Goal: Task Accomplishment & Management: Manage account settings

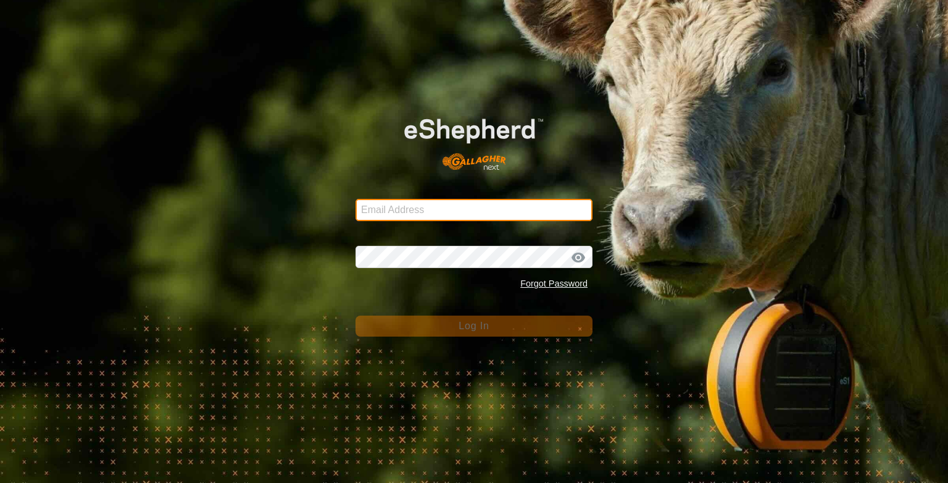
type input "[PERSON_NAME][EMAIL_ADDRESS][DOMAIN_NAME]"
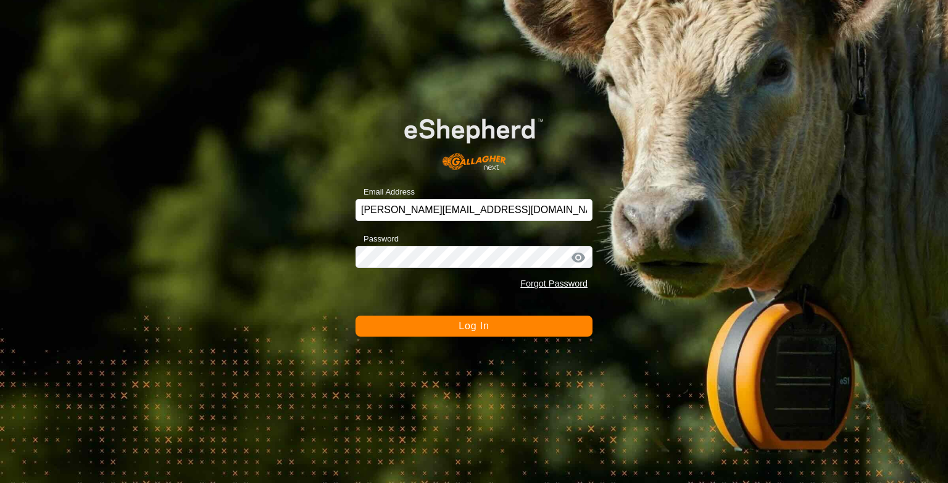
click at [474, 322] on span "Log In" at bounding box center [474, 325] width 30 height 10
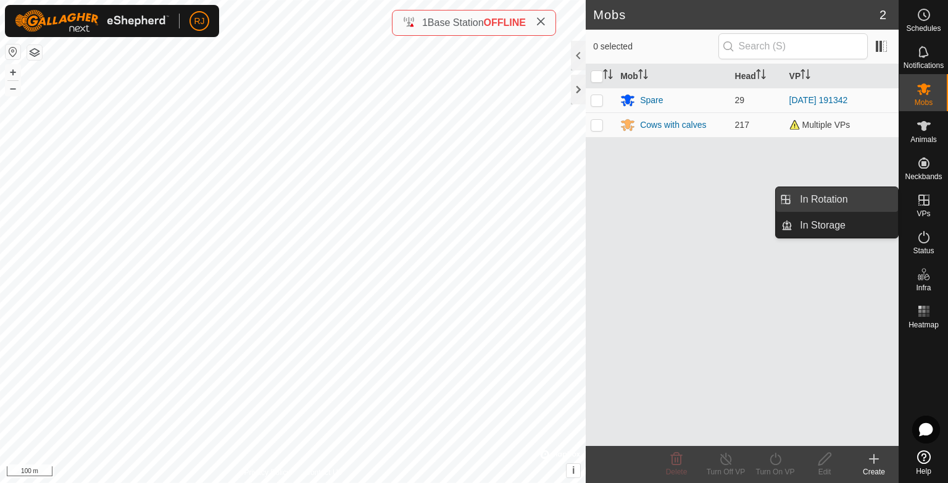
click at [827, 202] on link "In Rotation" at bounding box center [846, 199] width 106 height 25
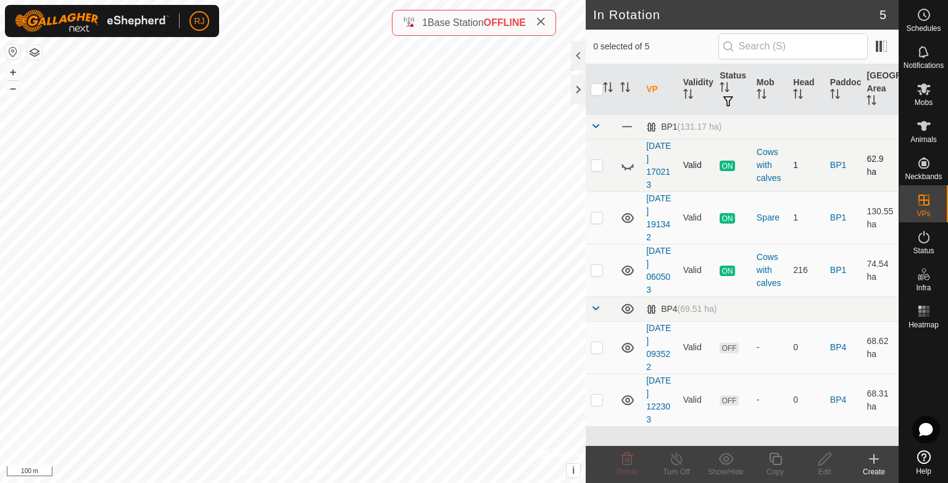
click at [629, 167] on icon at bounding box center [627, 165] width 15 height 15
click at [593, 164] on p-checkbox at bounding box center [597, 165] width 12 height 10
checkbox input "true"
click at [679, 464] on icon at bounding box center [676, 458] width 15 height 15
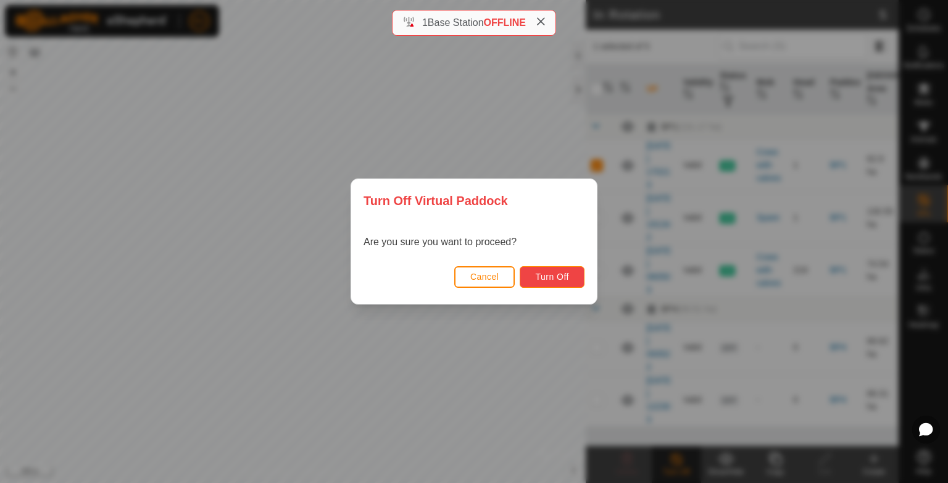
click at [553, 280] on span "Turn Off" at bounding box center [552, 277] width 34 height 10
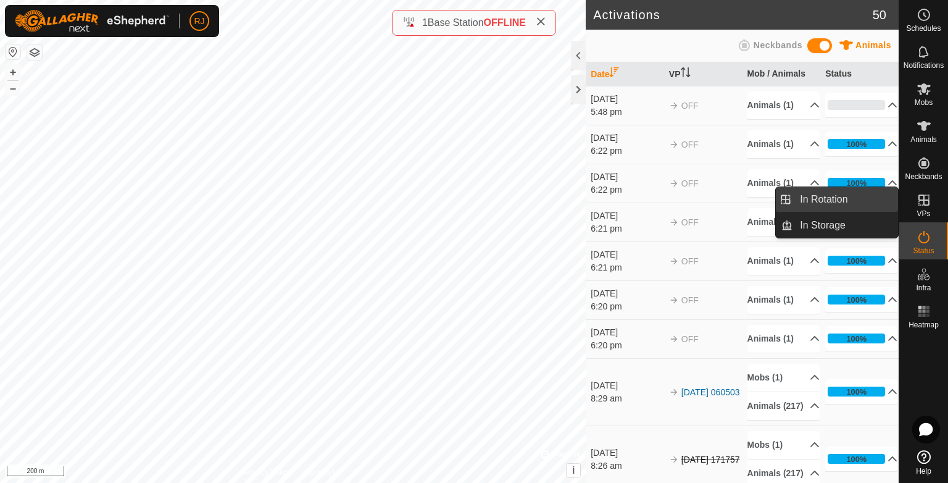
drag, startPoint x: 833, startPoint y: 201, endPoint x: 820, endPoint y: 206, distance: 14.5
click at [833, 201] on link "In Rotation" at bounding box center [846, 199] width 106 height 25
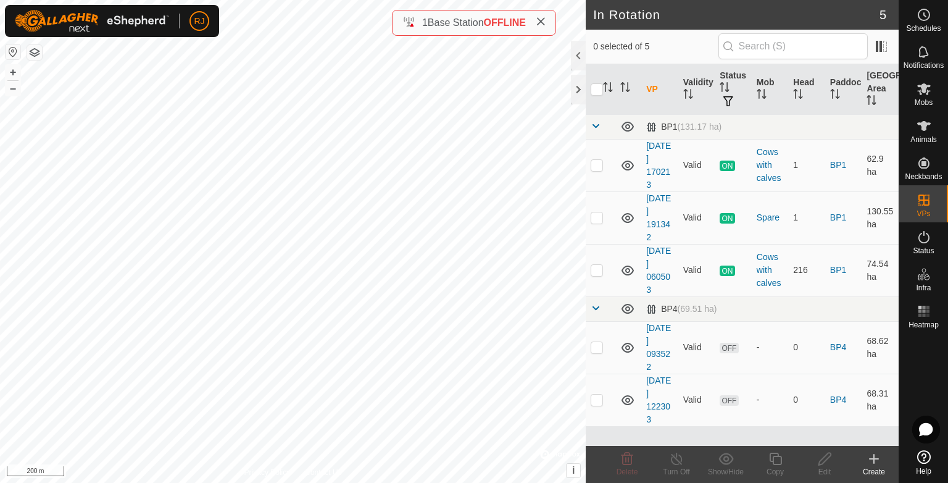
click at [874, 459] on icon at bounding box center [874, 459] width 9 height 0
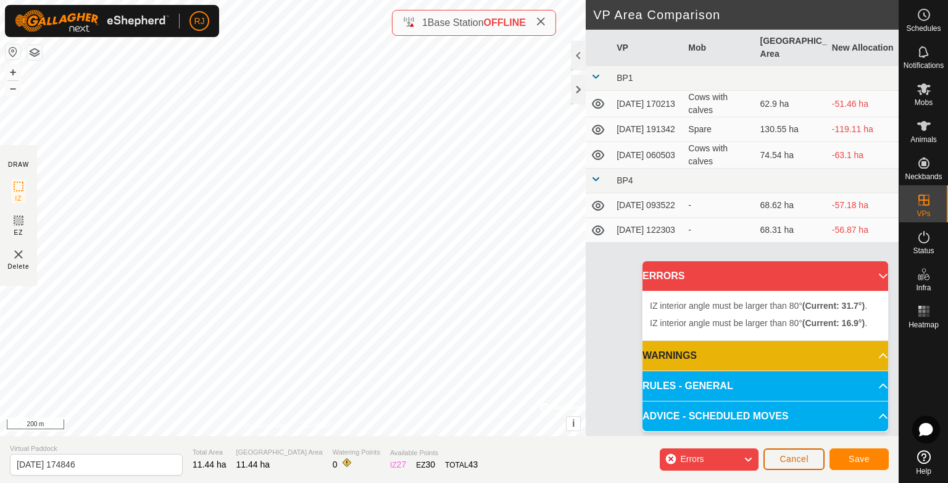
click at [798, 461] on span "Cancel" at bounding box center [794, 459] width 29 height 10
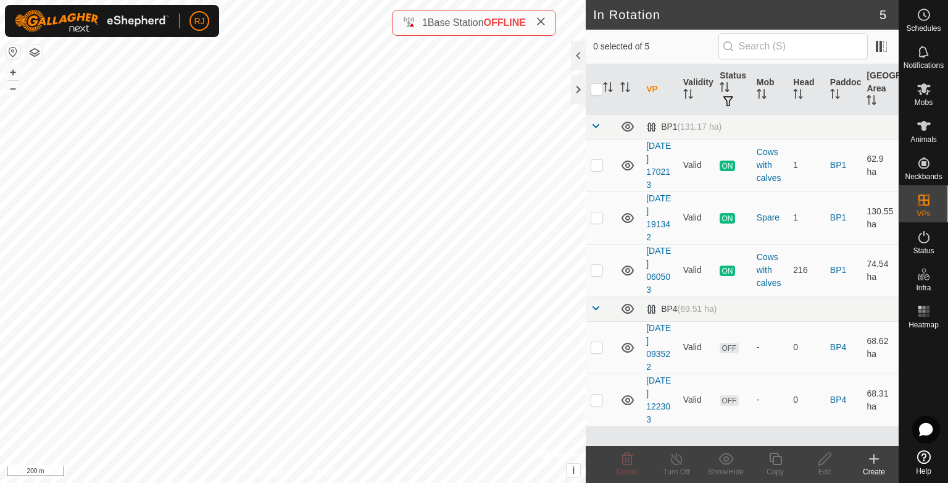
click at [875, 457] on icon at bounding box center [874, 458] width 15 height 15
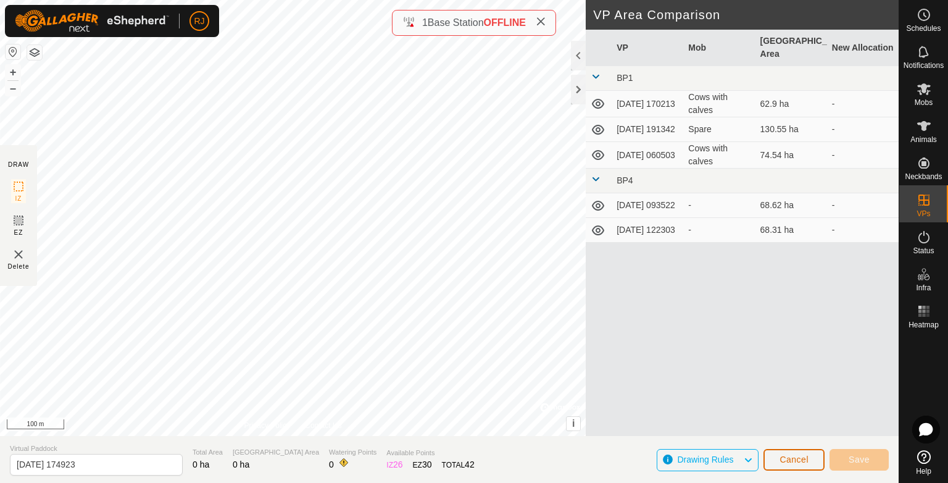
click at [785, 456] on span "Cancel" at bounding box center [794, 459] width 29 height 10
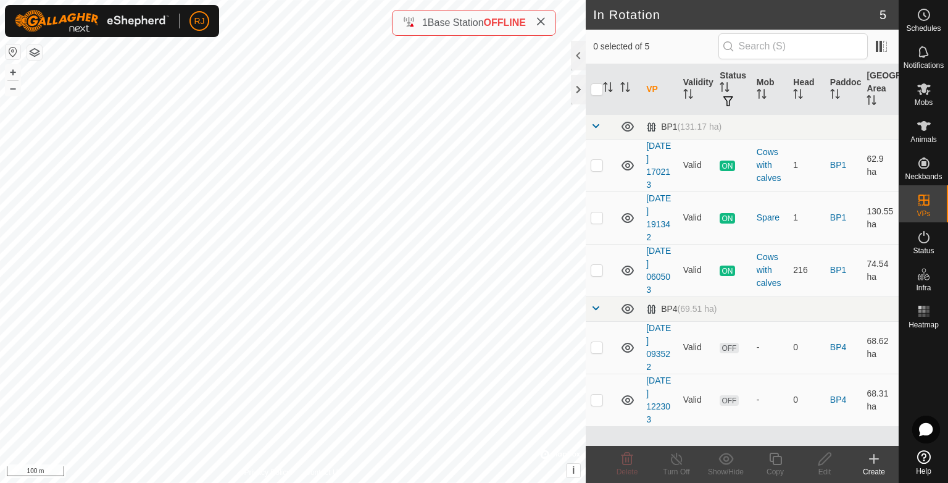
click at [875, 458] on icon at bounding box center [874, 458] width 15 height 15
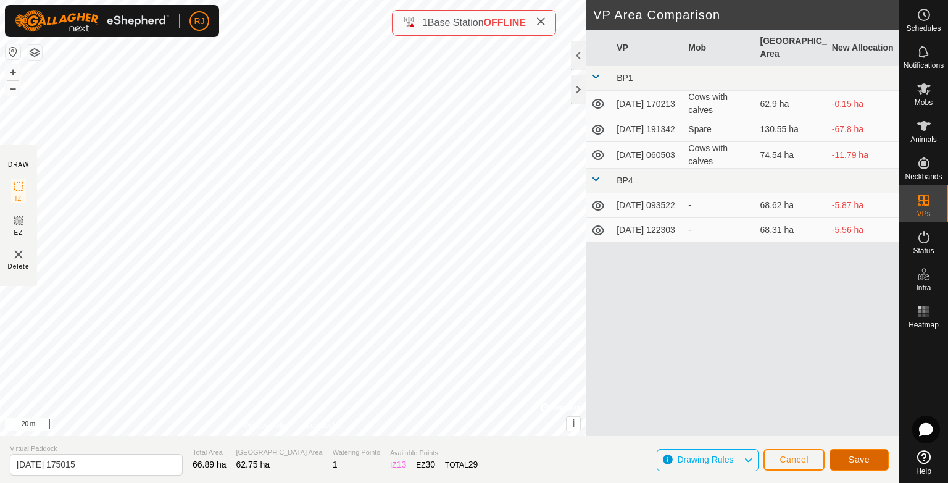
click at [869, 459] on span "Save" at bounding box center [859, 459] width 21 height 10
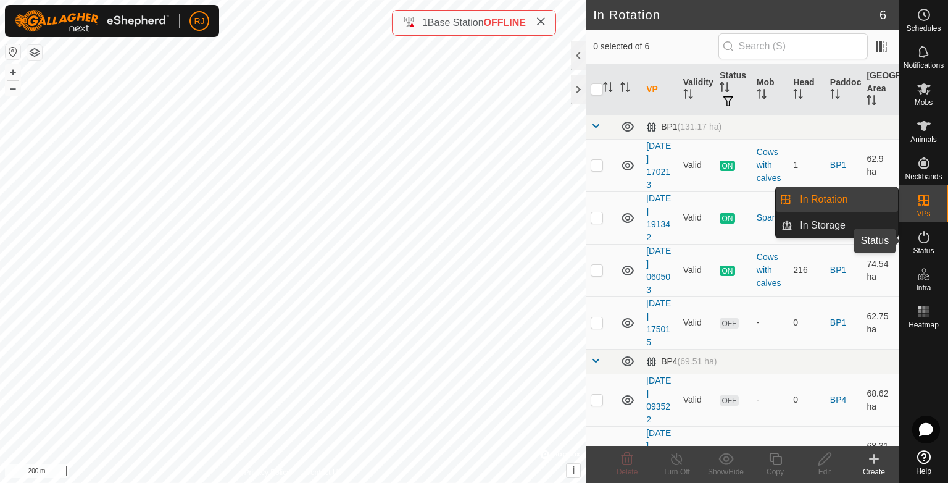
click at [925, 238] on icon at bounding box center [924, 237] width 15 height 15
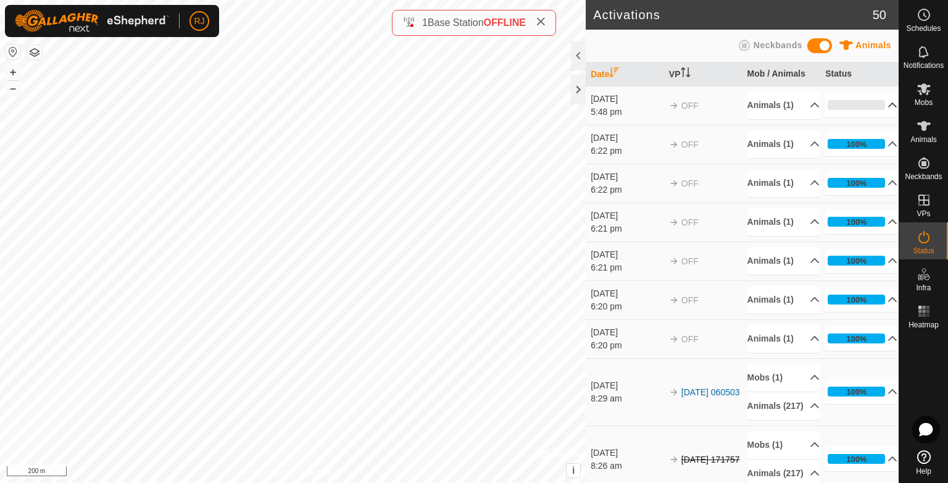
click at [874, 102] on p-accordion-header "0%" at bounding box center [861, 105] width 72 height 25
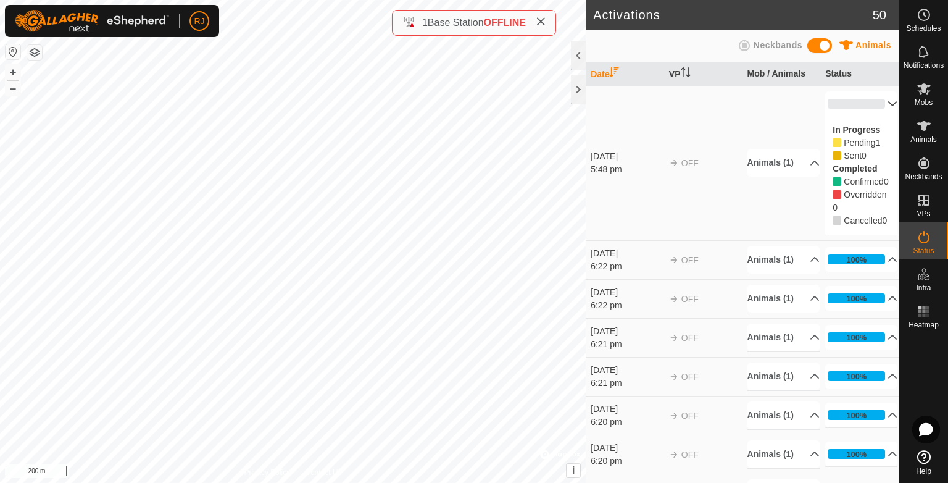
click at [874, 102] on p-accordion-header "0%" at bounding box center [861, 103] width 72 height 25
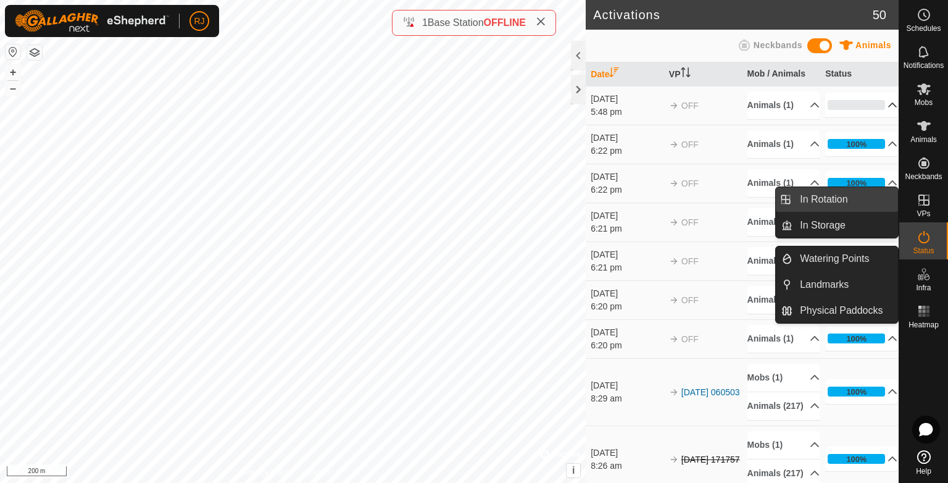
click at [833, 201] on link "In Rotation" at bounding box center [846, 199] width 106 height 25
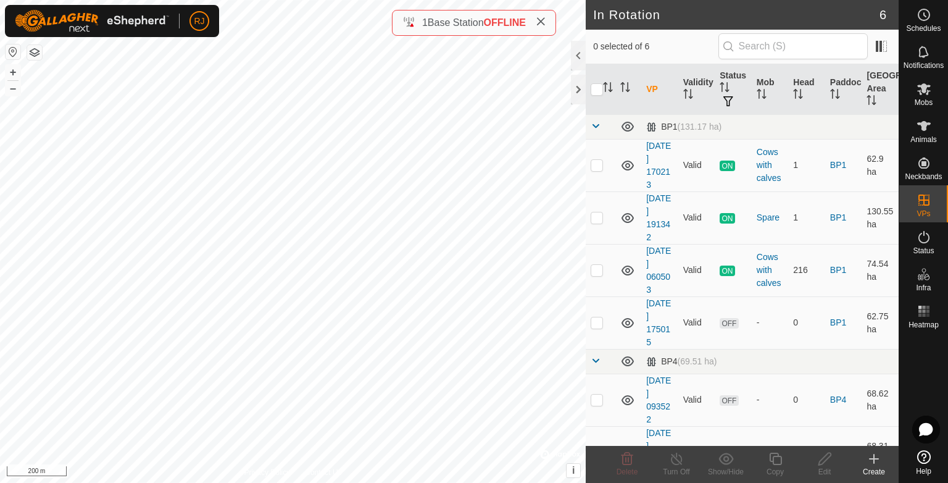
click at [874, 459] on icon at bounding box center [874, 459] width 9 height 0
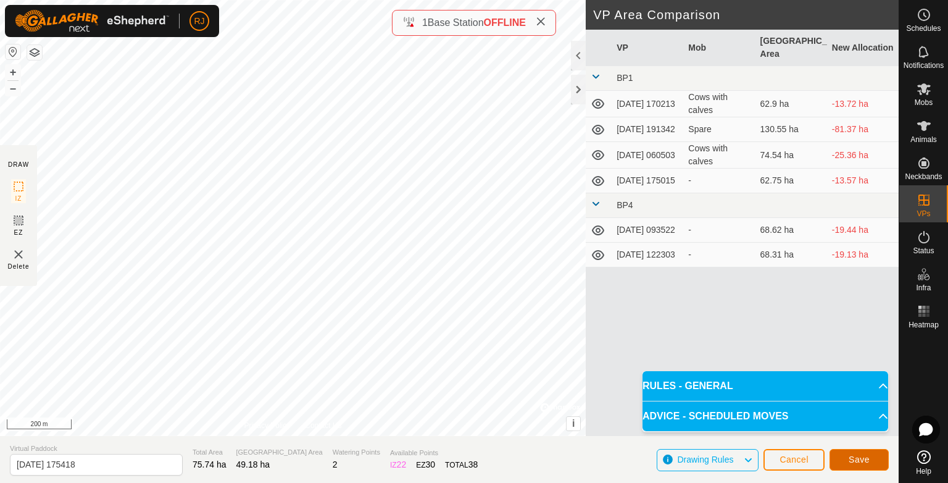
click at [861, 457] on span "Save" at bounding box center [859, 459] width 21 height 10
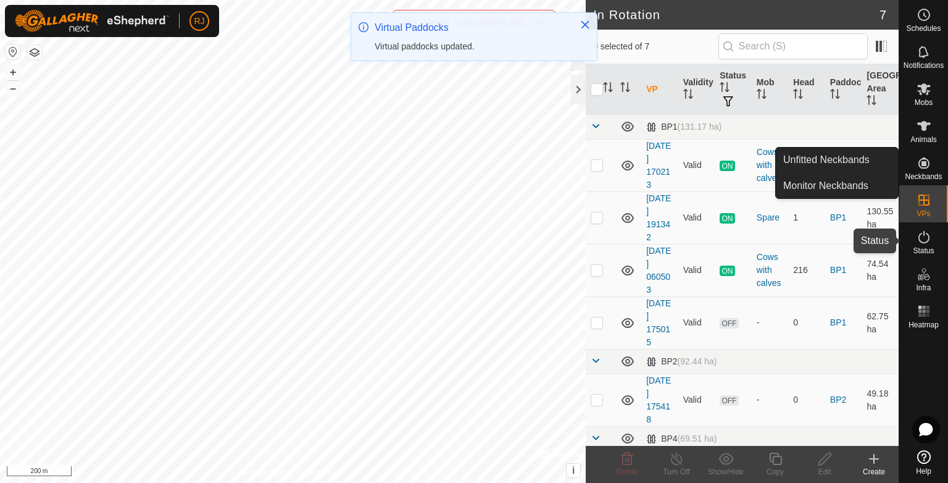
click at [924, 239] on icon at bounding box center [924, 237] width 15 height 15
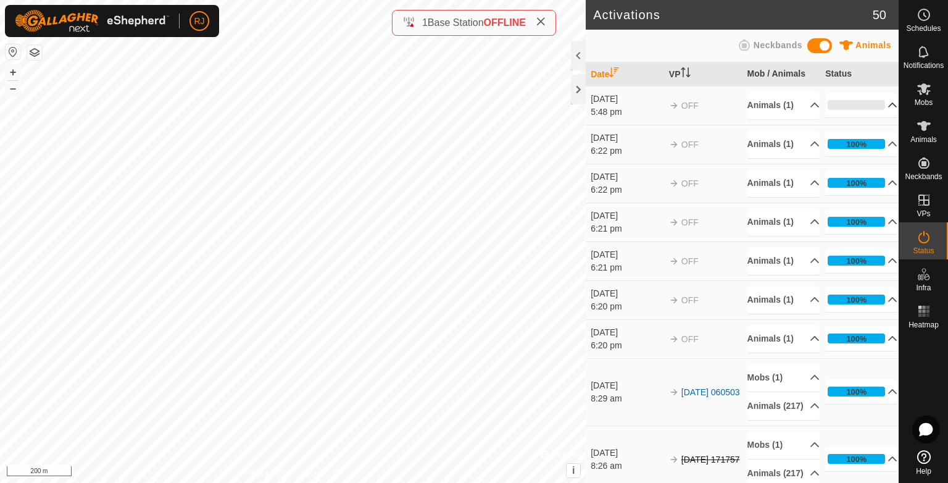
click at [874, 102] on p-accordion-header "0%" at bounding box center [861, 105] width 72 height 25
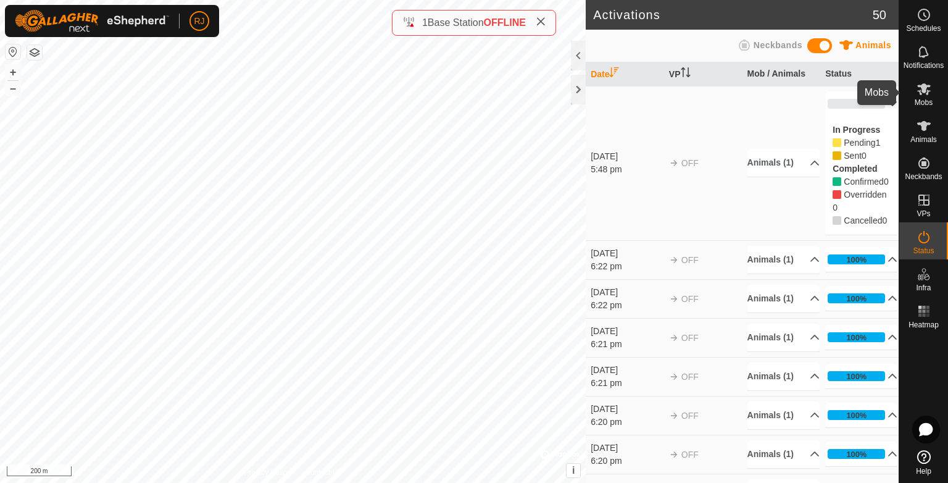
click at [925, 99] on span "Mobs" at bounding box center [924, 102] width 18 height 7
